Goal: Transaction & Acquisition: Purchase product/service

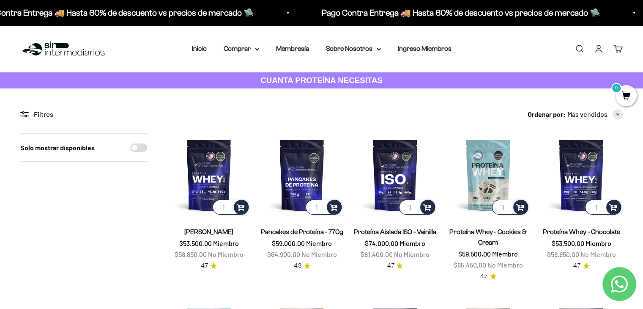
click at [139, 146] on input "Solo mostrar disponibles" at bounding box center [138, 147] width 17 height 8
checkbox input "true"
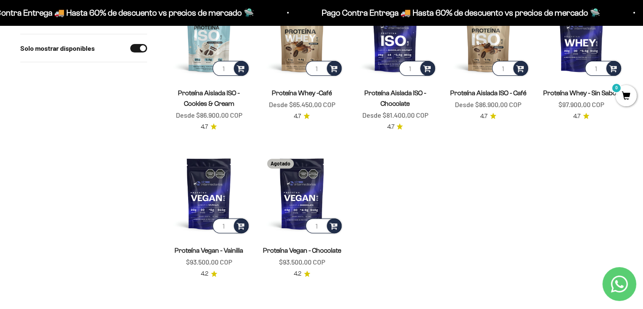
scroll to position [98, 0]
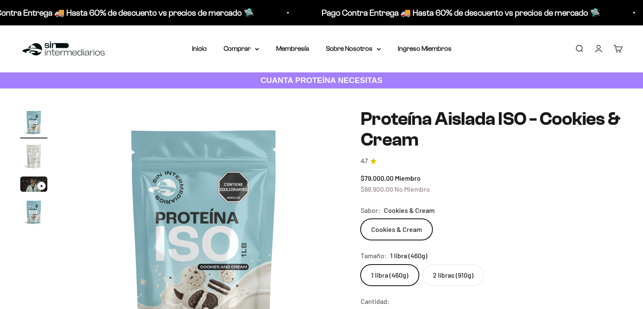
scroll to position [98, 0]
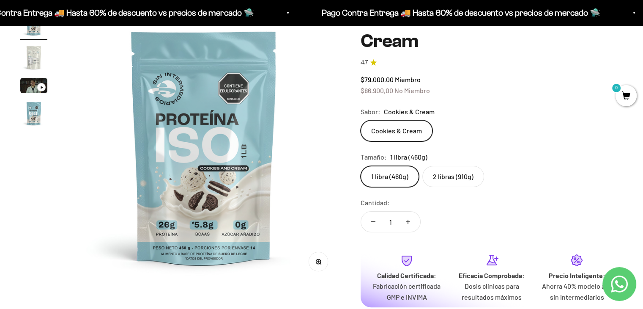
click at [459, 180] on label "2 libras (910g)" at bounding box center [453, 176] width 62 height 21
click at [361, 166] on input "2 libras (910g)" at bounding box center [360, 165] width 0 height 0
